Goal: Check status: Check status

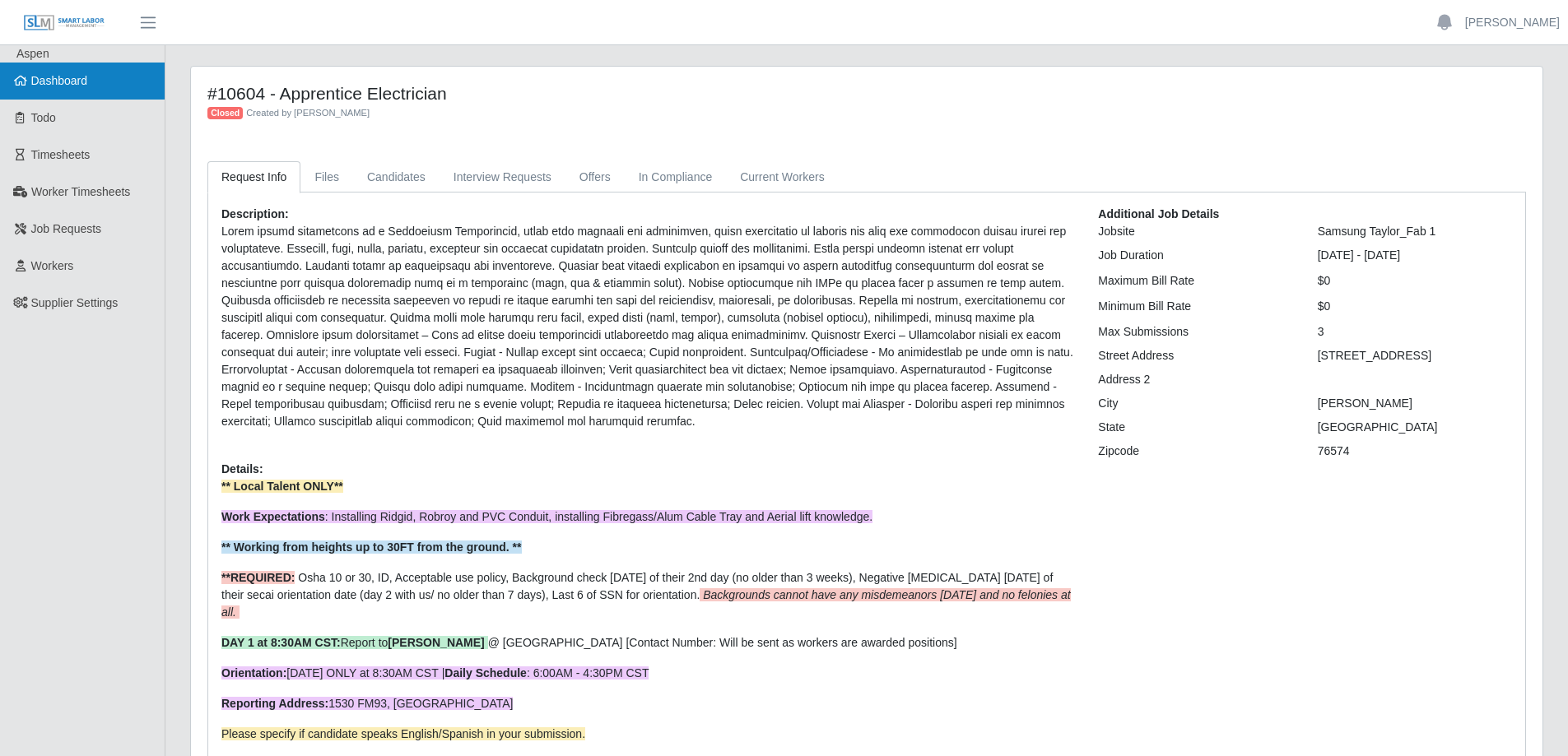
click at [15, 67] on link "Dashboard" at bounding box center [82, 81] width 165 height 37
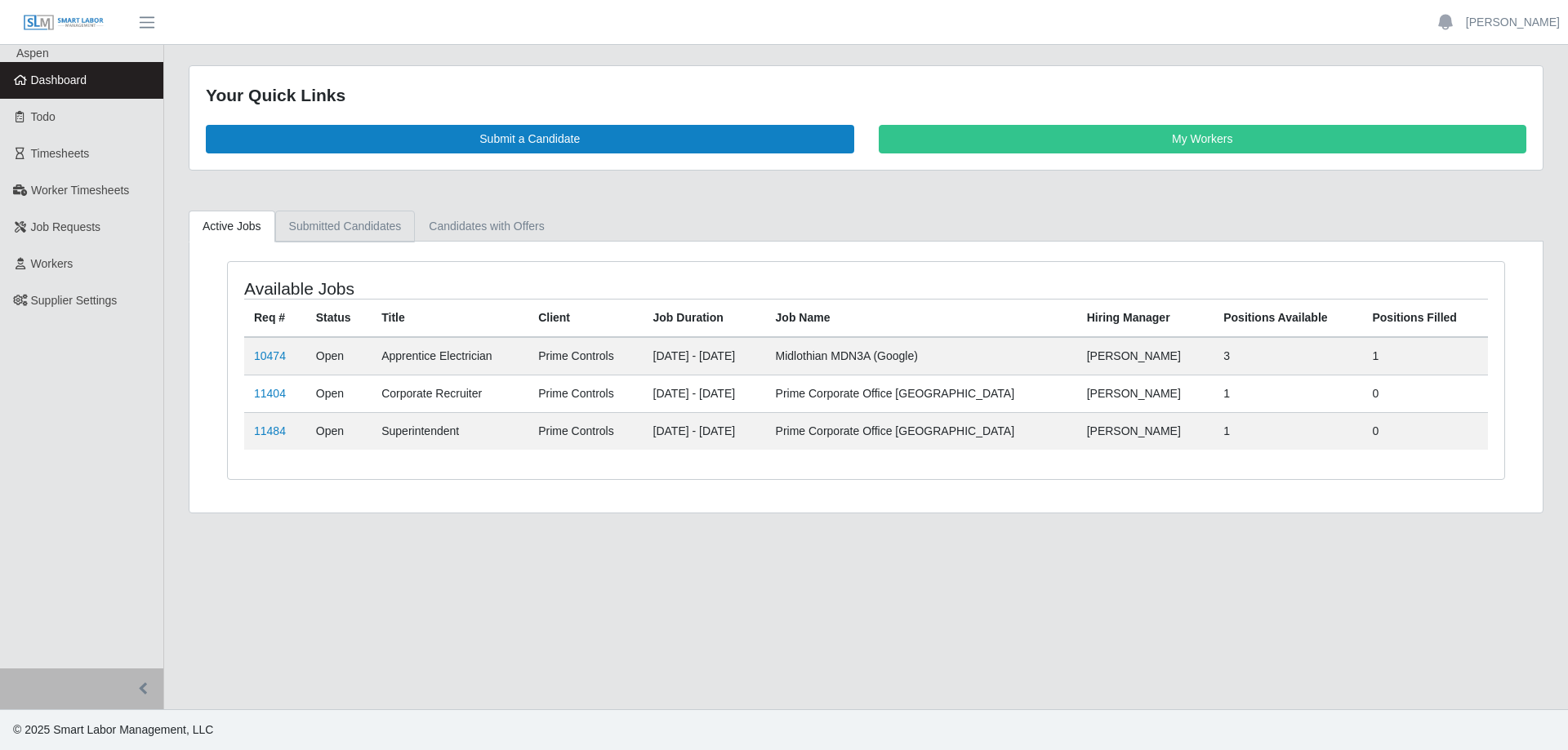
click at [317, 228] on link "Submitted Candidates" at bounding box center [345, 226] width 140 height 32
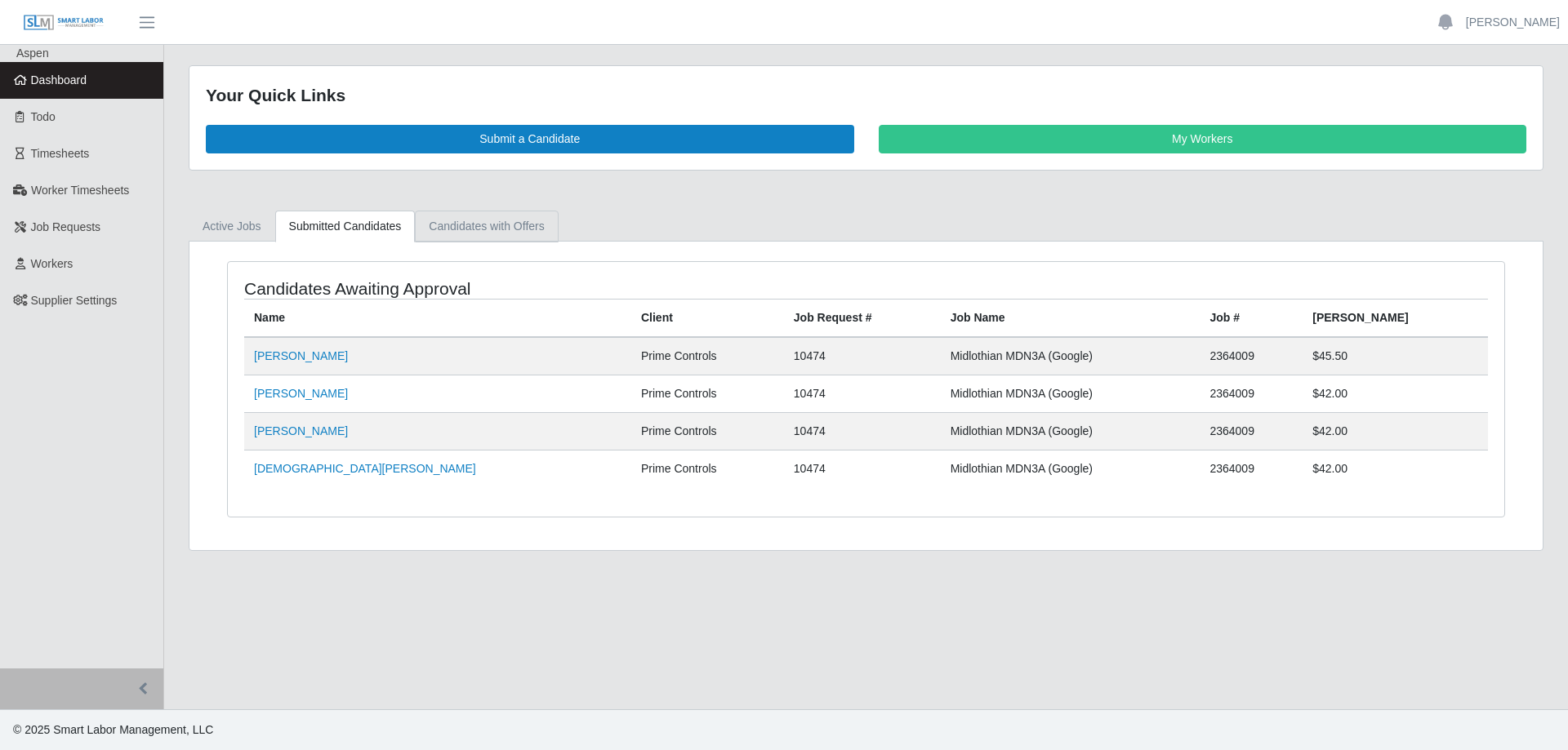
click at [465, 223] on link "Candidates with Offers" at bounding box center [487, 226] width 143 height 32
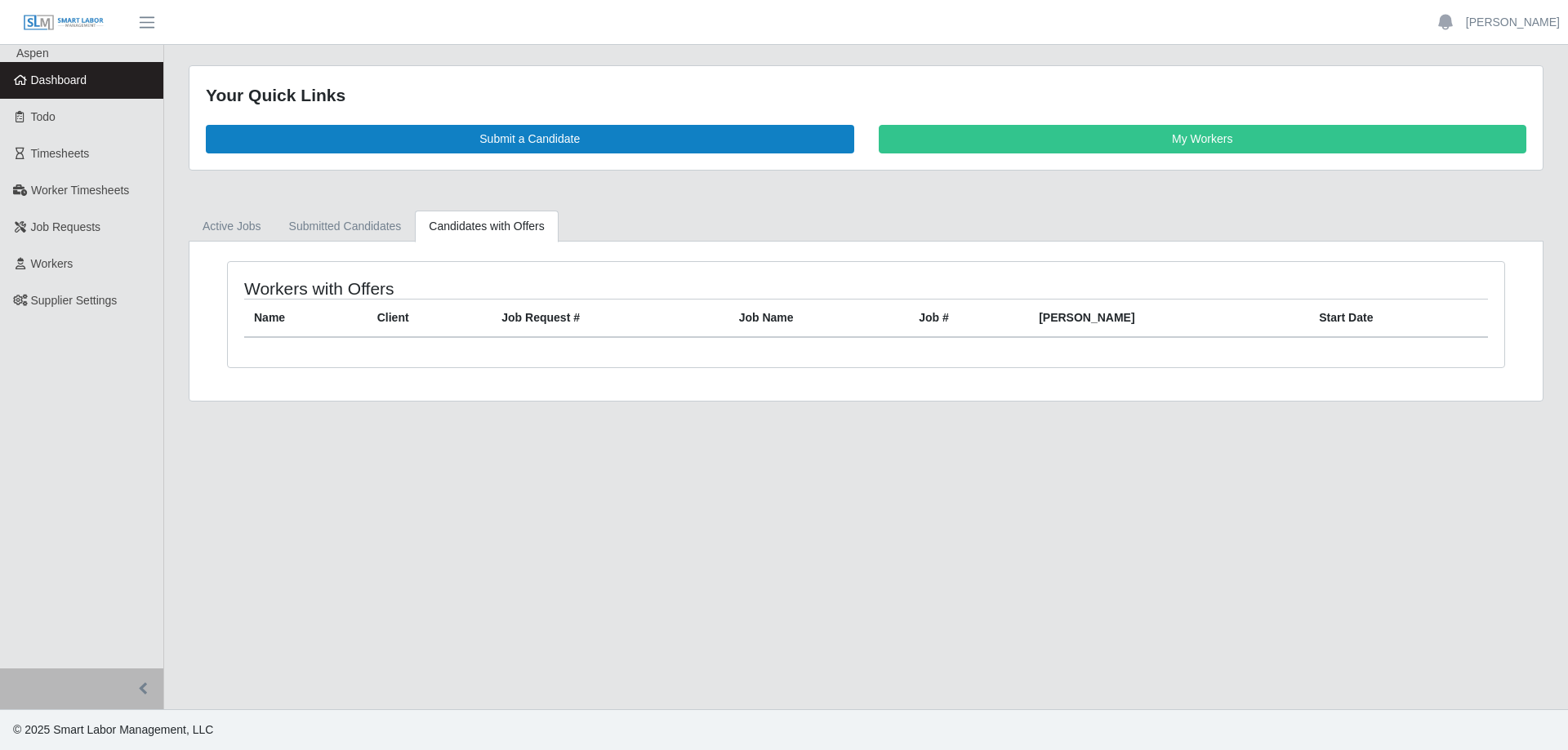
click at [83, 79] on span "Dashboard" at bounding box center [59, 79] width 56 height 13
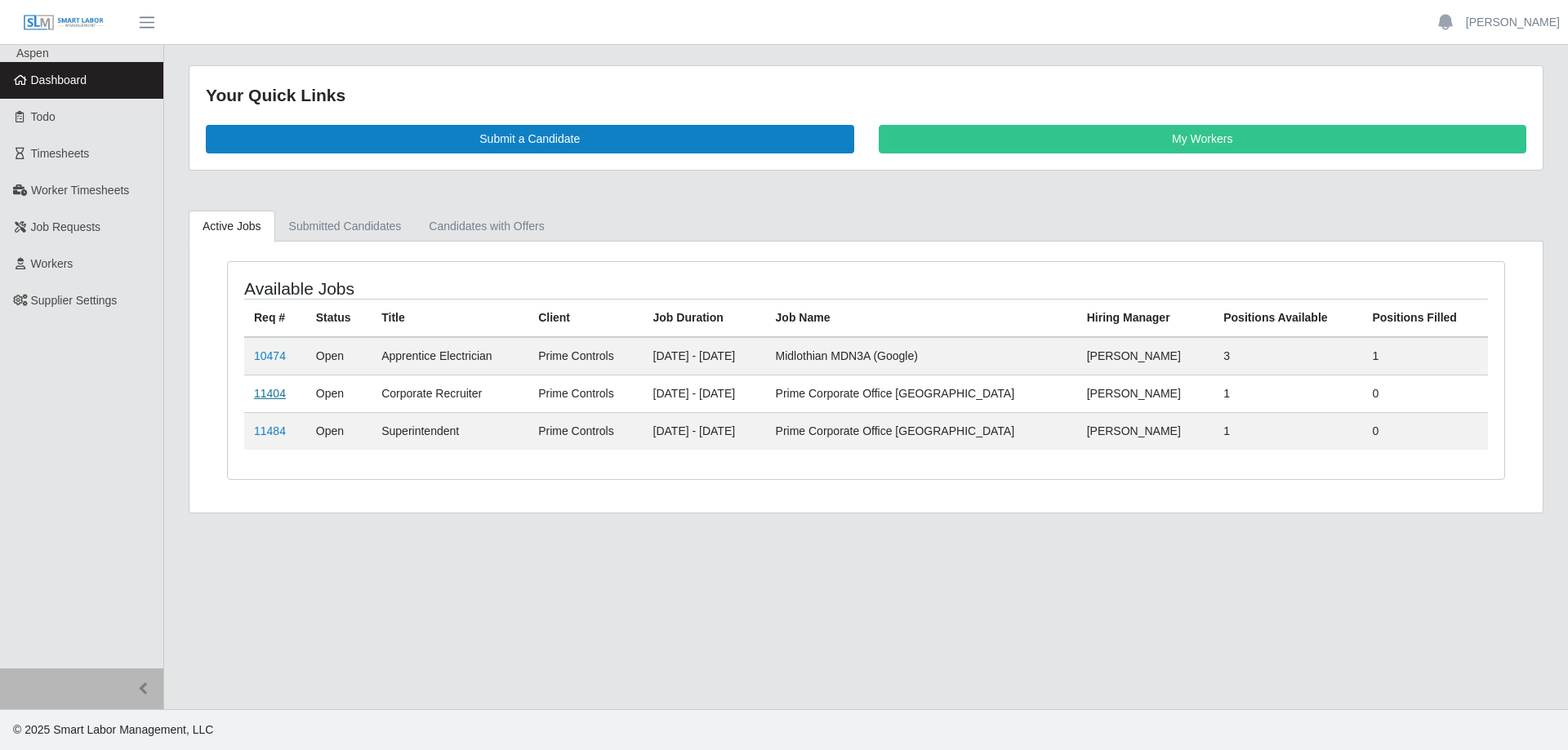
click at [264, 397] on link "11404" at bounding box center [270, 393] width 32 height 13
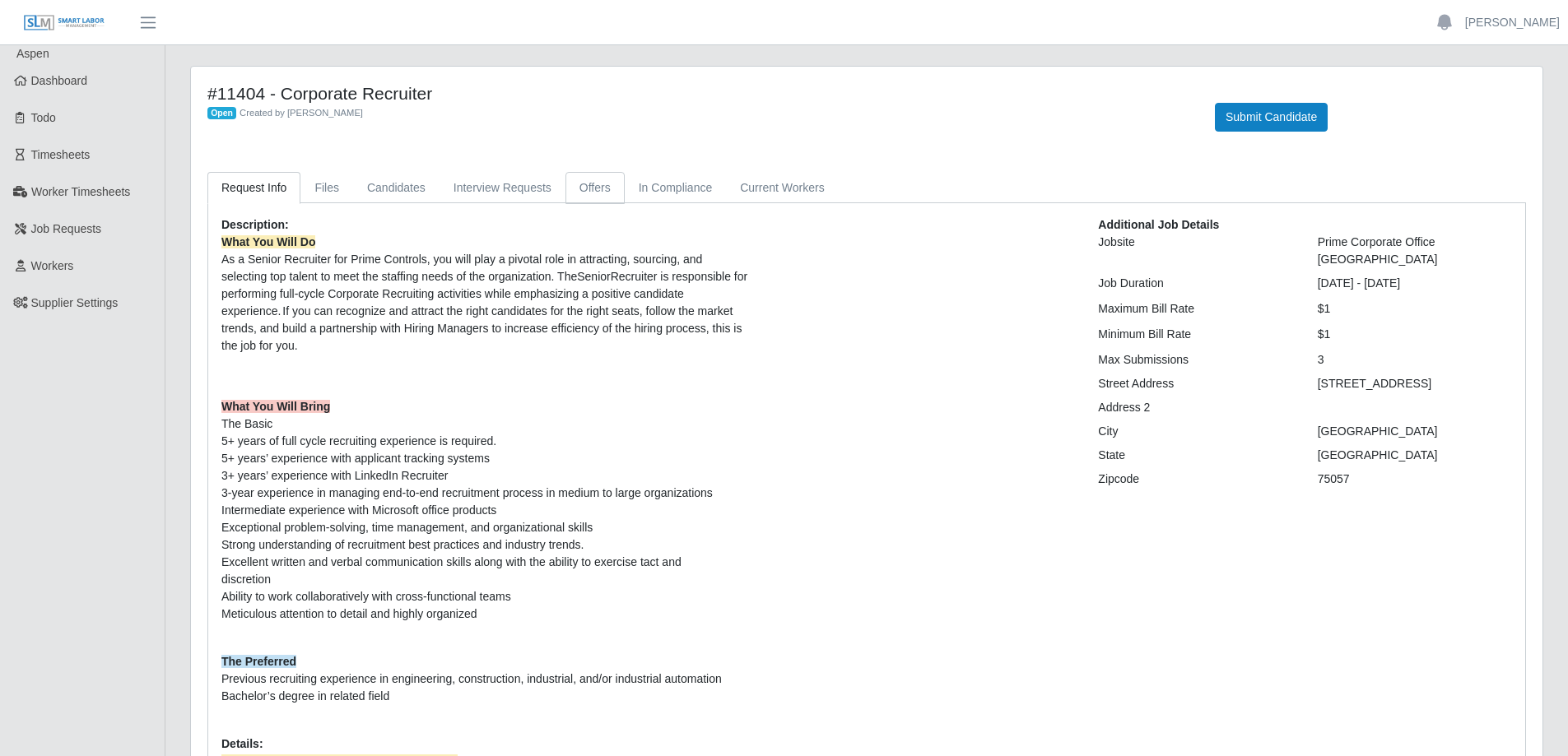
click at [588, 182] on link "Offers" at bounding box center [595, 187] width 59 height 32
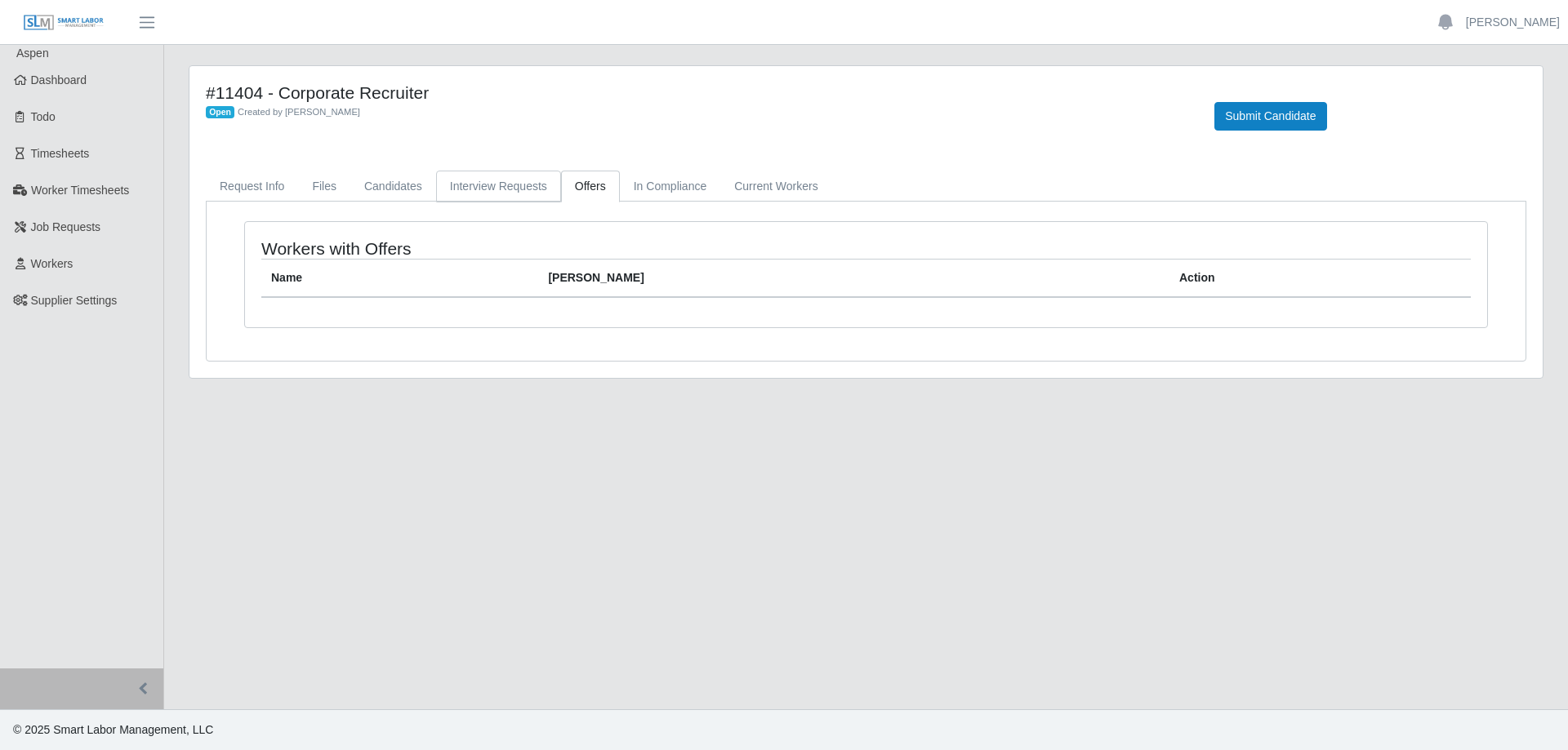
click at [507, 190] on link "Interview Requests" at bounding box center [498, 186] width 125 height 32
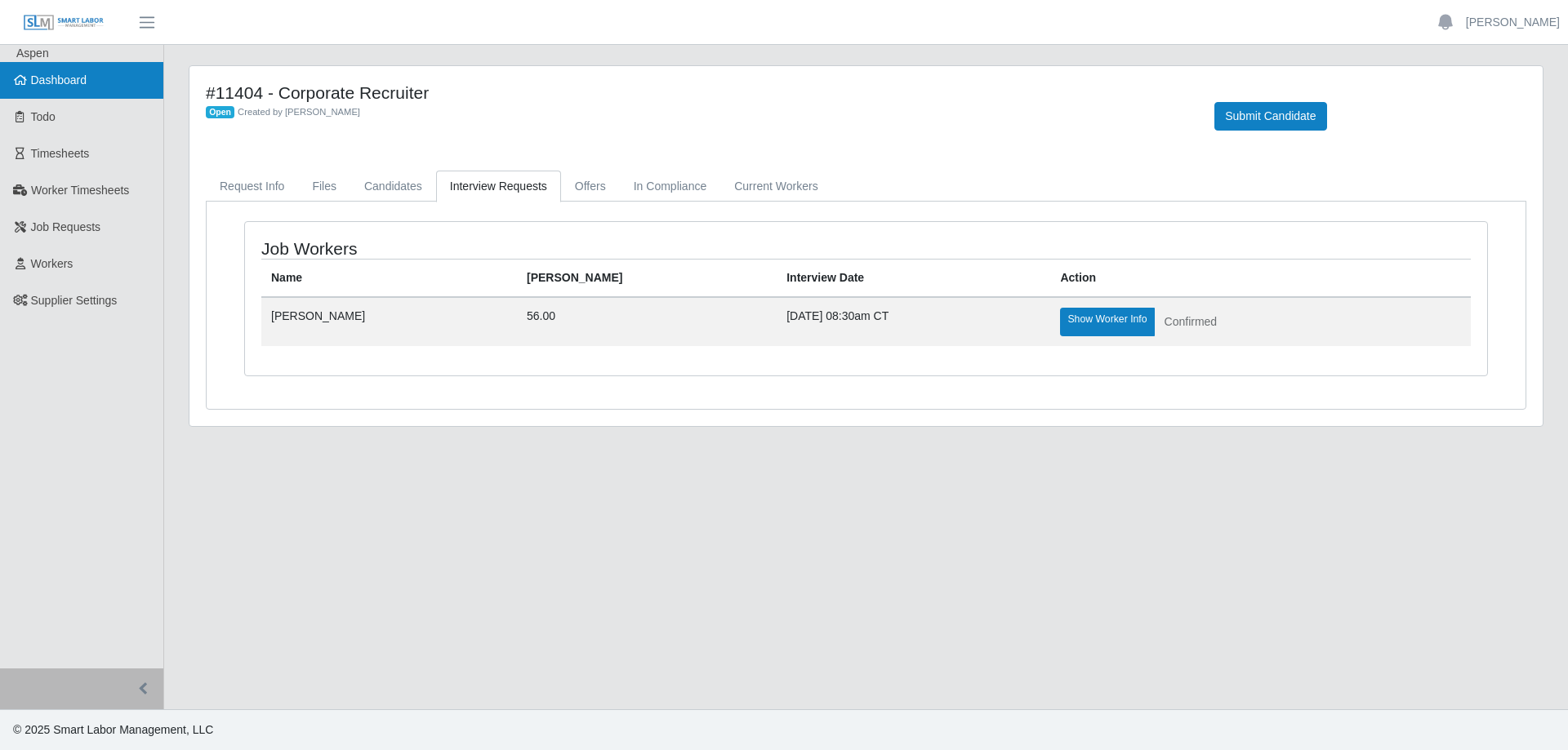
click at [98, 81] on link "Dashboard" at bounding box center [82, 80] width 164 height 37
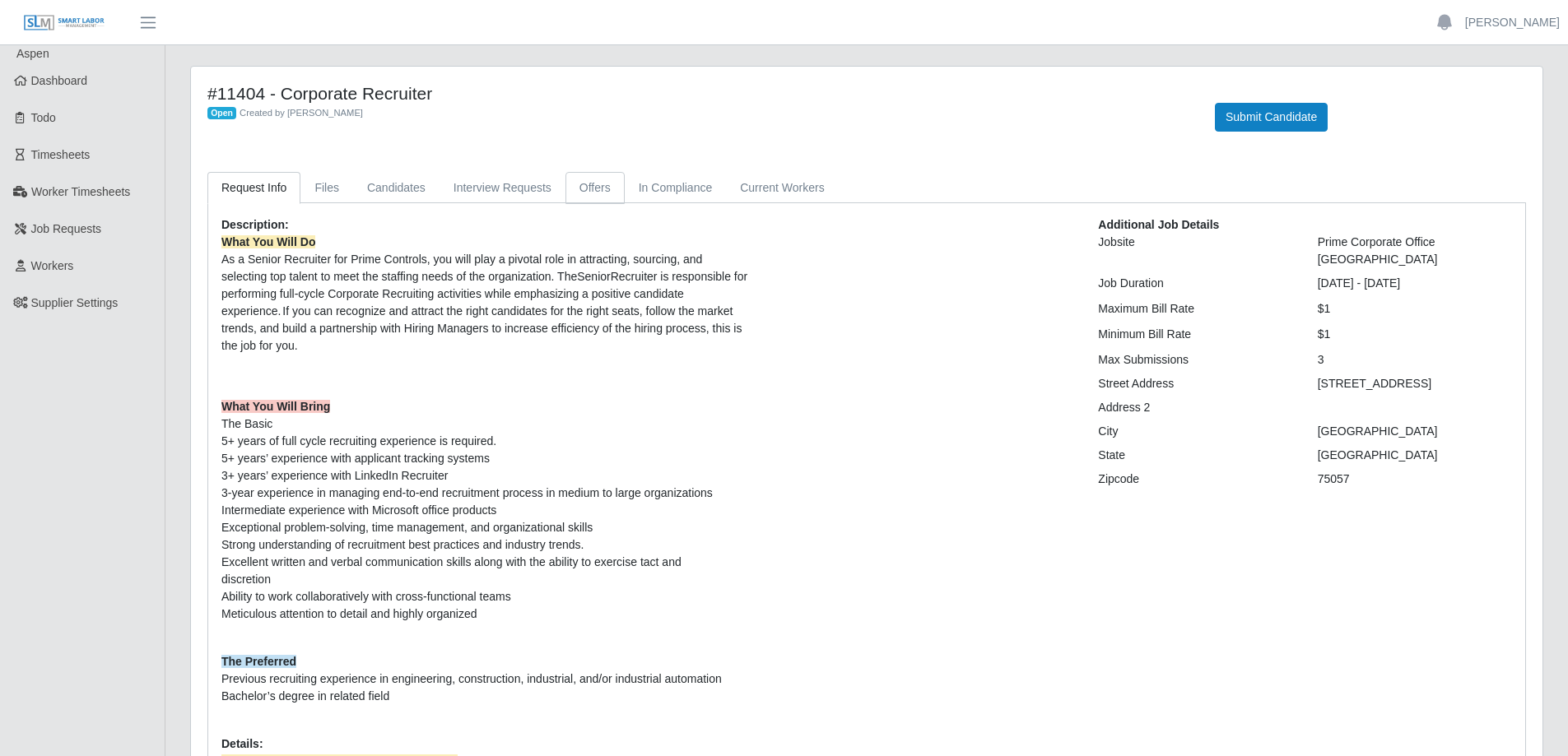
click at [596, 189] on link "Offers" at bounding box center [595, 187] width 59 height 32
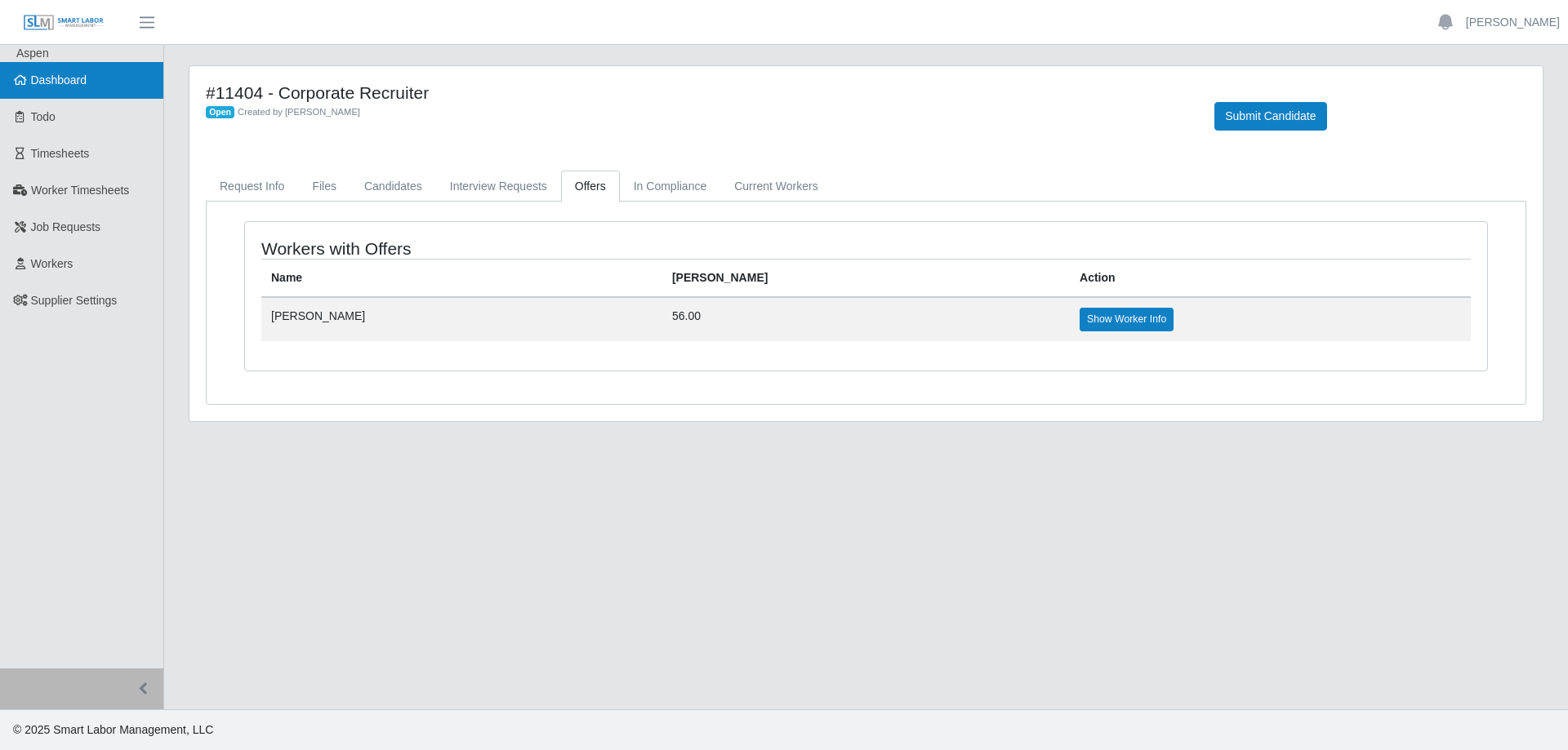
click at [89, 84] on link "Dashboard" at bounding box center [82, 80] width 164 height 37
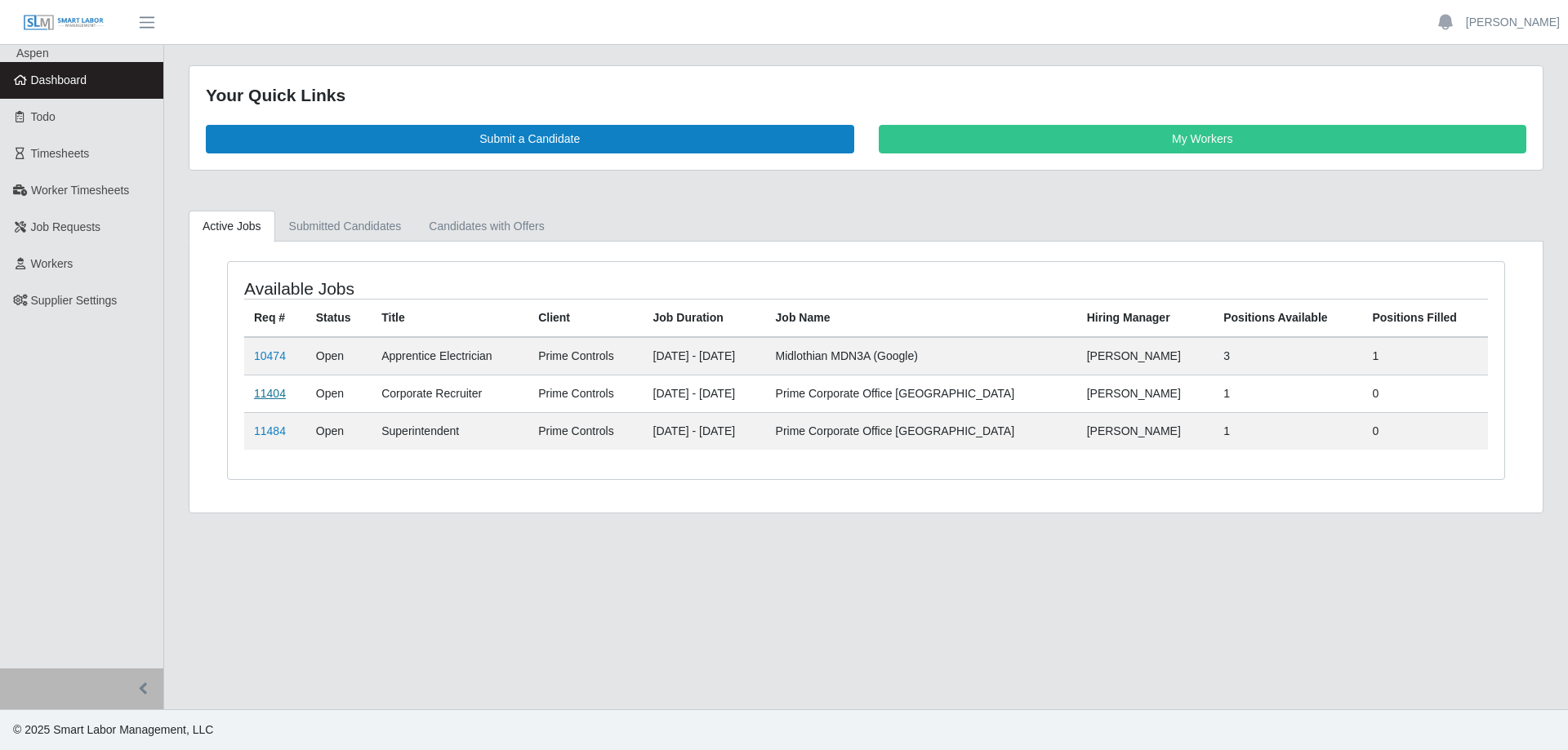
click at [264, 394] on link "11404" at bounding box center [270, 393] width 32 height 13
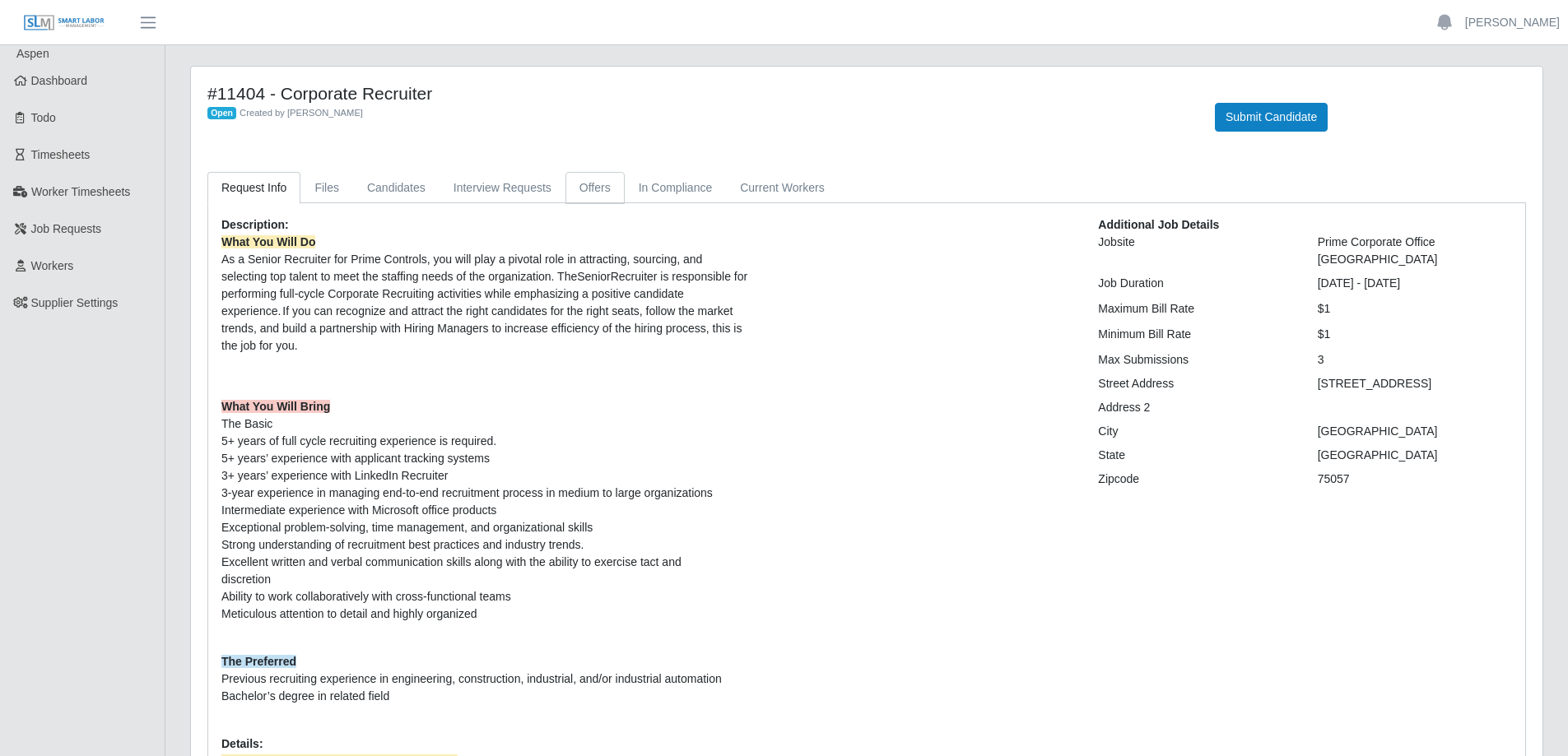
click at [585, 189] on link "Offers" at bounding box center [595, 187] width 59 height 32
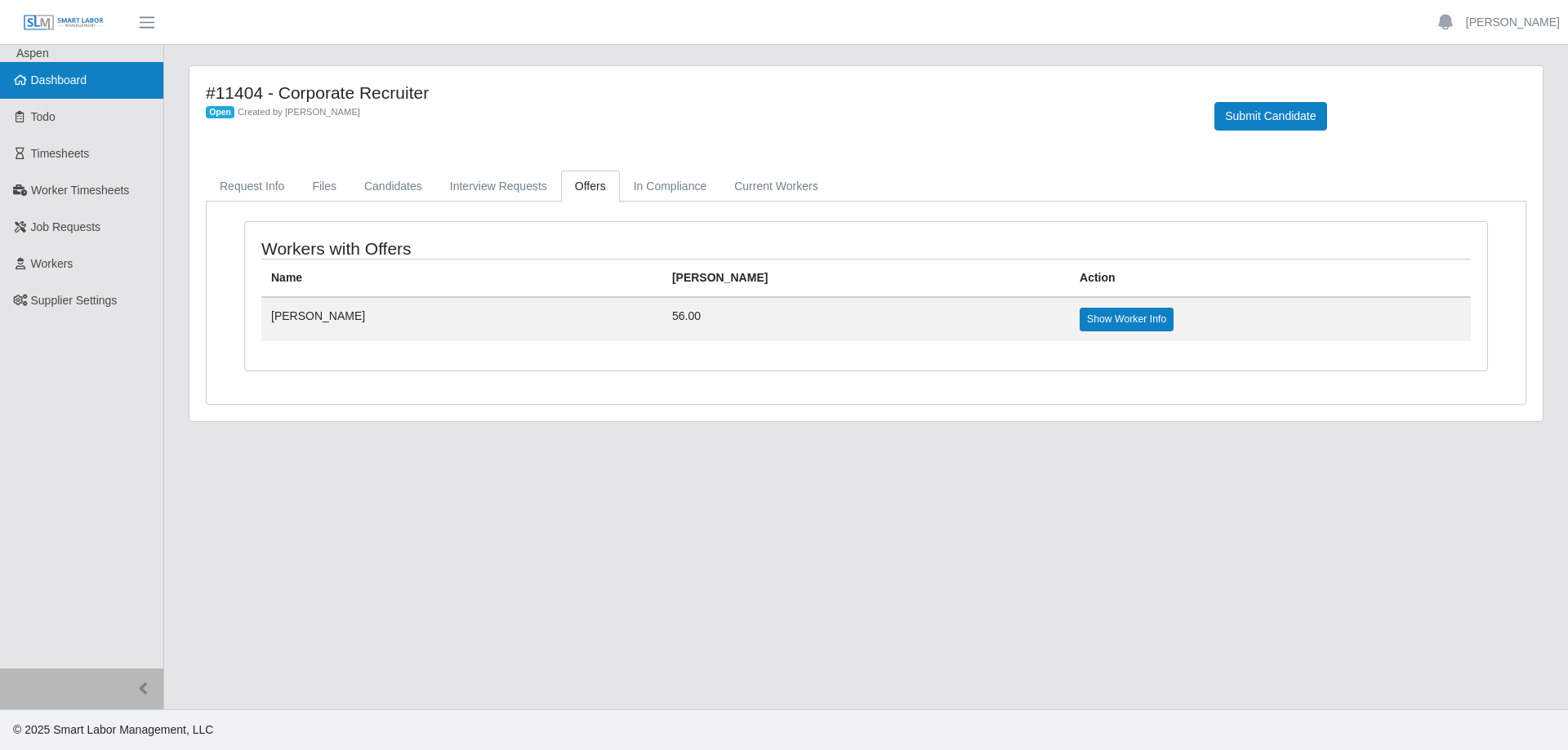
click at [101, 83] on link "Dashboard" at bounding box center [82, 80] width 164 height 37
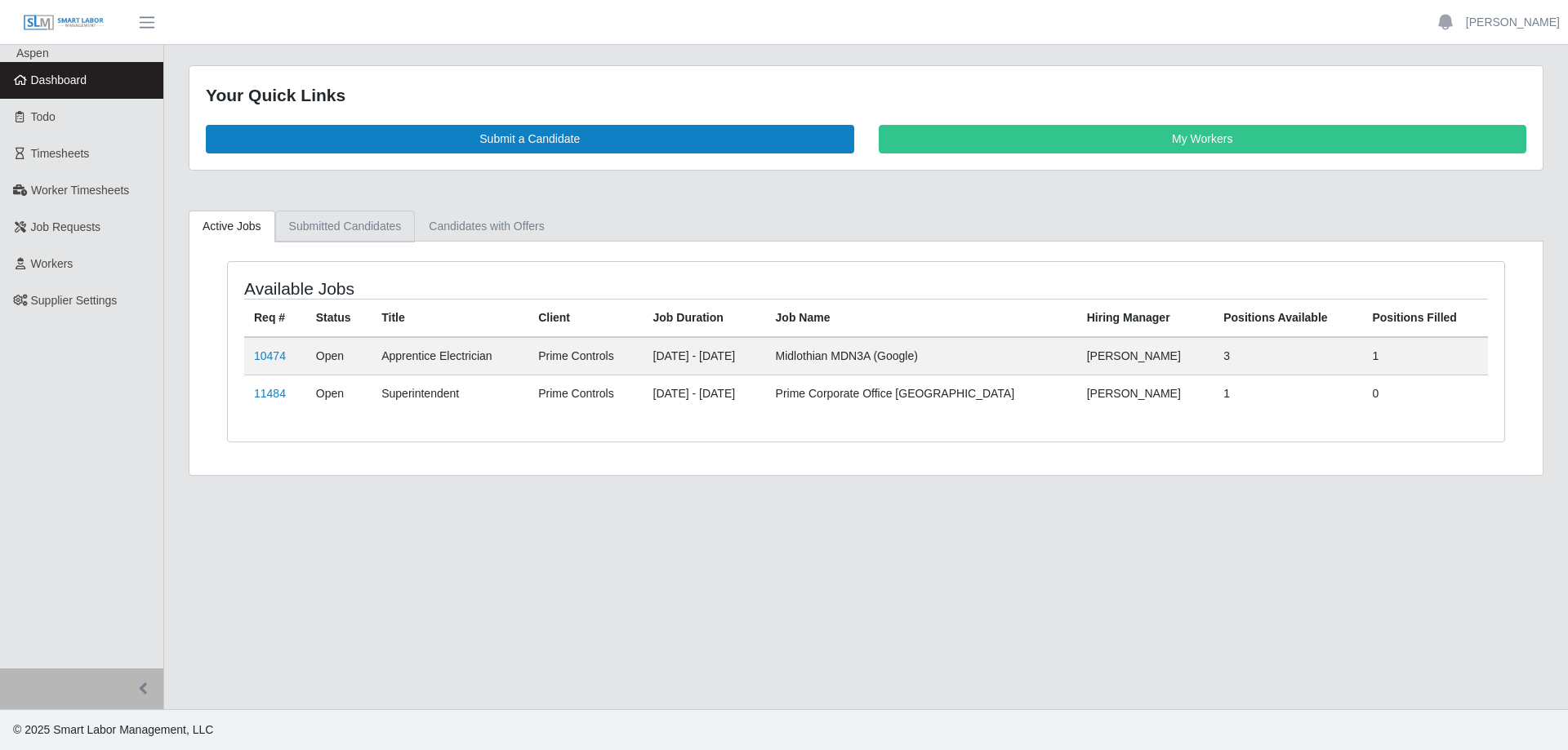
click at [377, 217] on link "Submitted Candidates" at bounding box center [345, 226] width 140 height 32
